Goal: Task Accomplishment & Management: Use online tool/utility

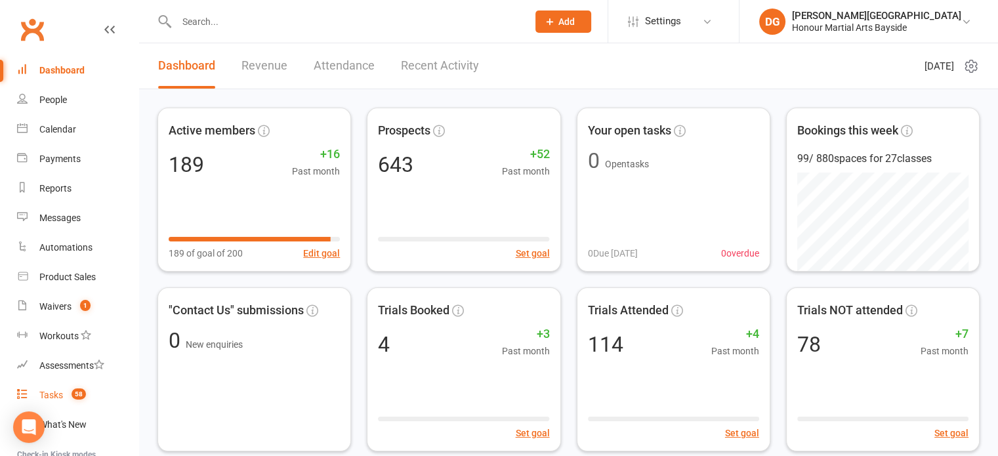
scroll to position [145, 0]
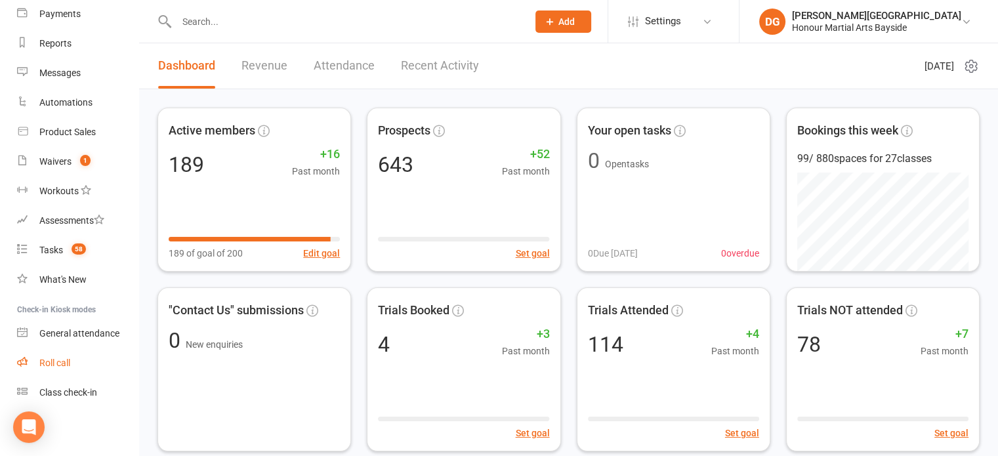
click at [63, 361] on div "Roll call" at bounding box center [54, 362] width 31 height 10
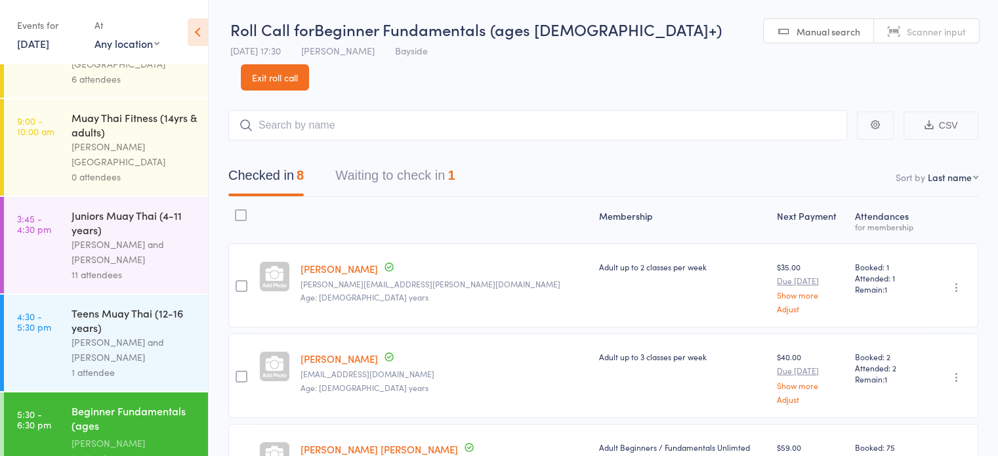
scroll to position [137, 0]
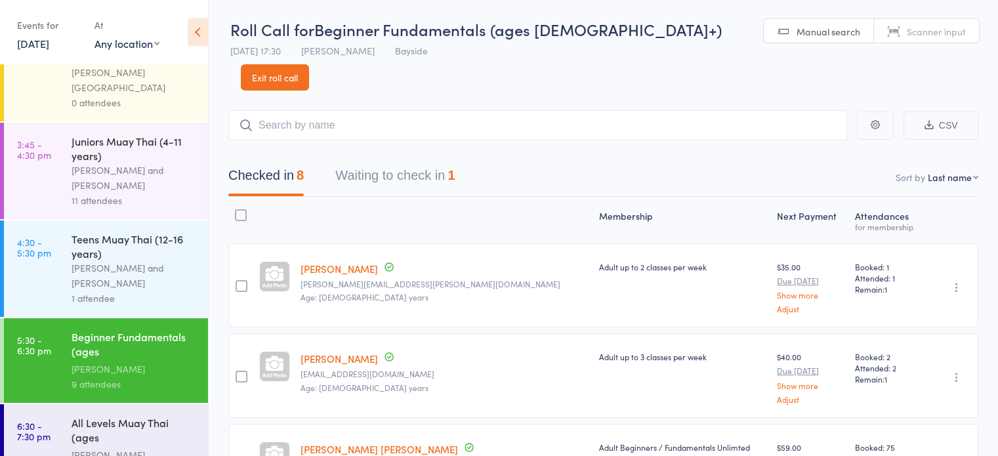
click at [181, 415] on div "All Levels Muay Thai (ages [DEMOGRAPHIC_DATA]+)" at bounding box center [133, 431] width 125 height 32
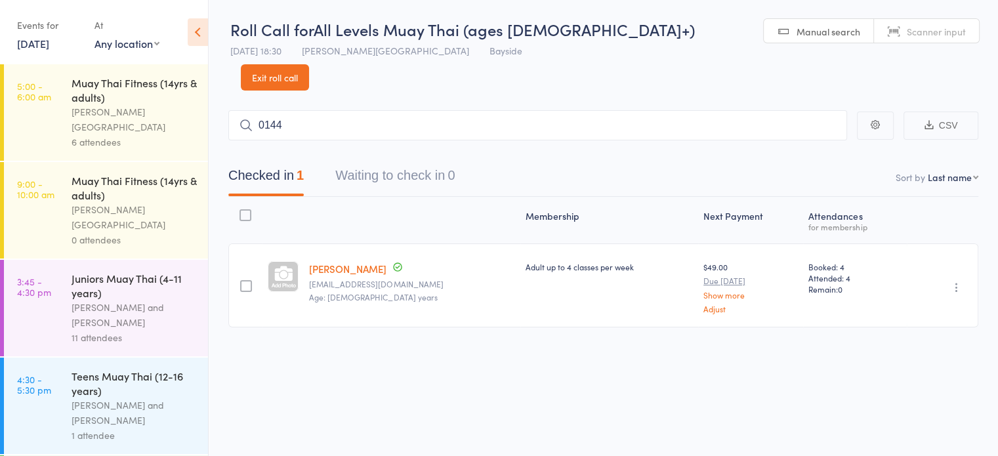
type input "0144"
click at [817, 143] on link "Drop in" at bounding box center [812, 153] width 43 height 20
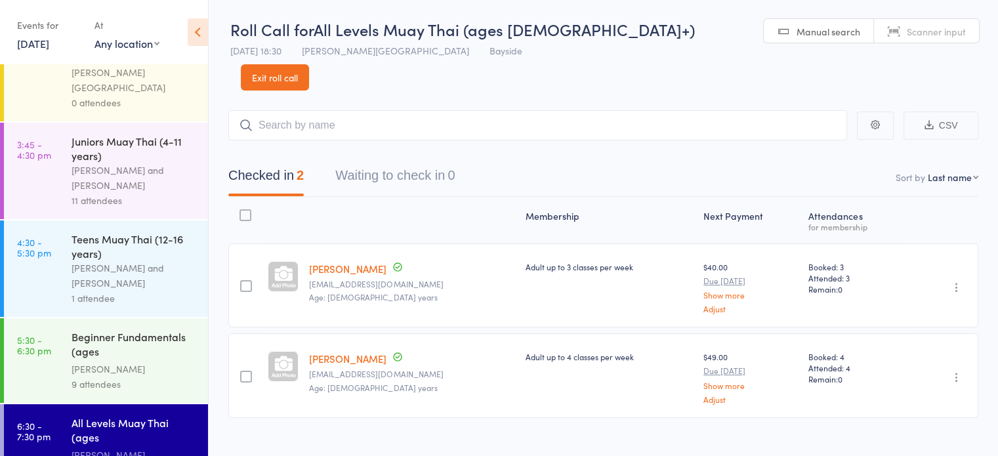
click at [796, 31] on span "Manual search" at bounding box center [828, 31] width 64 height 13
